Goal: Check status: Check status

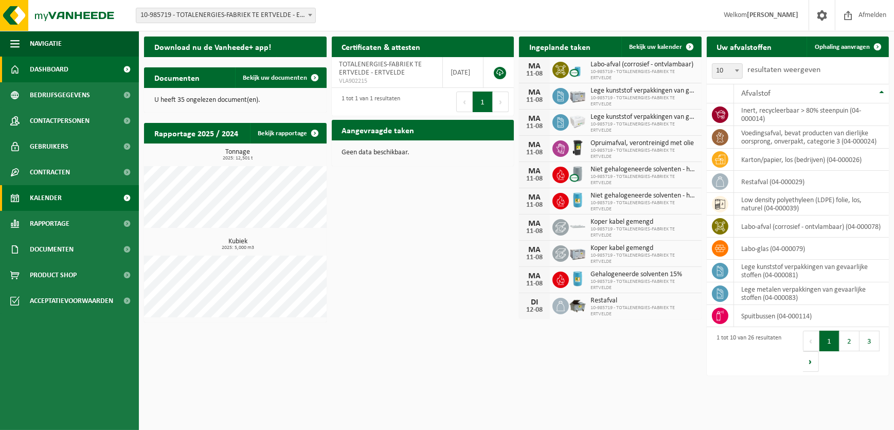
click at [39, 185] on span "Kalender" at bounding box center [46, 198] width 32 height 26
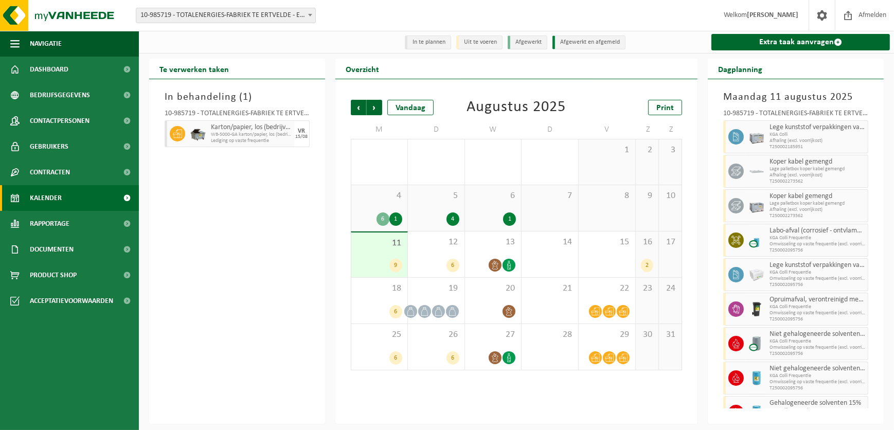
click at [391, 268] on div "9" at bounding box center [396, 265] width 13 height 13
click at [450, 268] on div "6" at bounding box center [453, 265] width 13 height 13
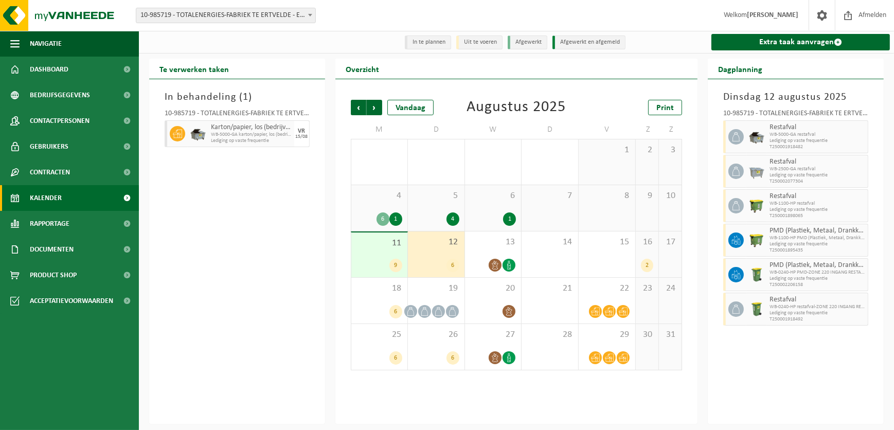
click at [652, 267] on div "2" at bounding box center [647, 265] width 12 height 13
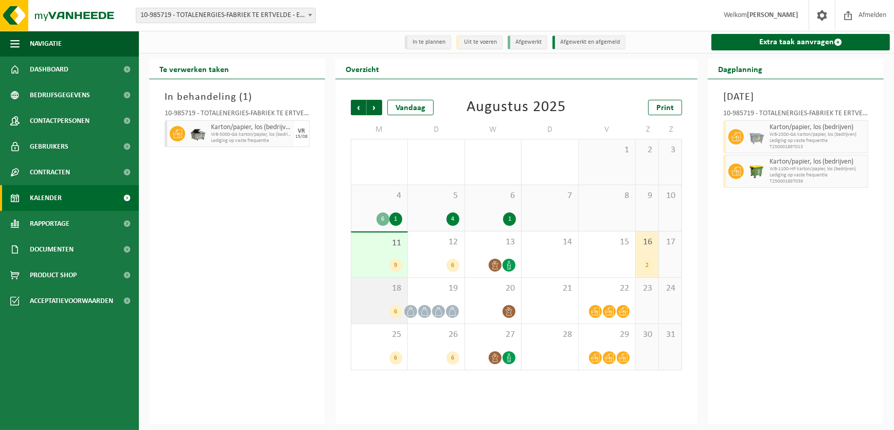
click at [396, 309] on div "6" at bounding box center [396, 311] width 13 height 13
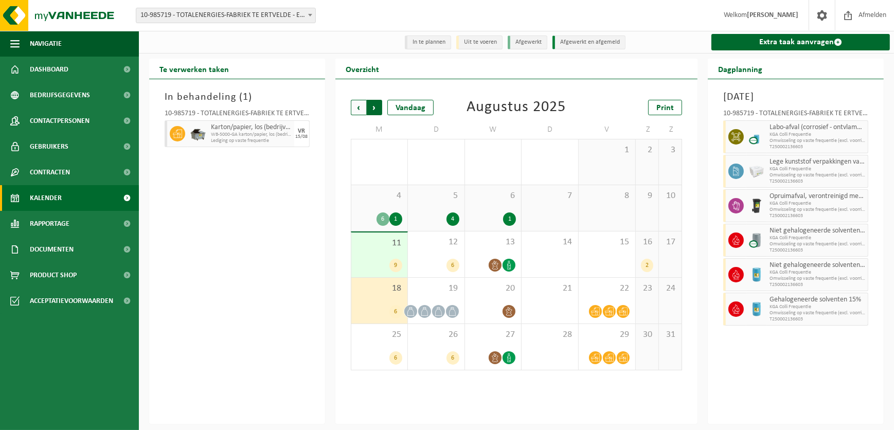
click at [358, 108] on span "Vorige" at bounding box center [358, 107] width 15 height 15
